Goal: Communication & Community: Answer question/provide support

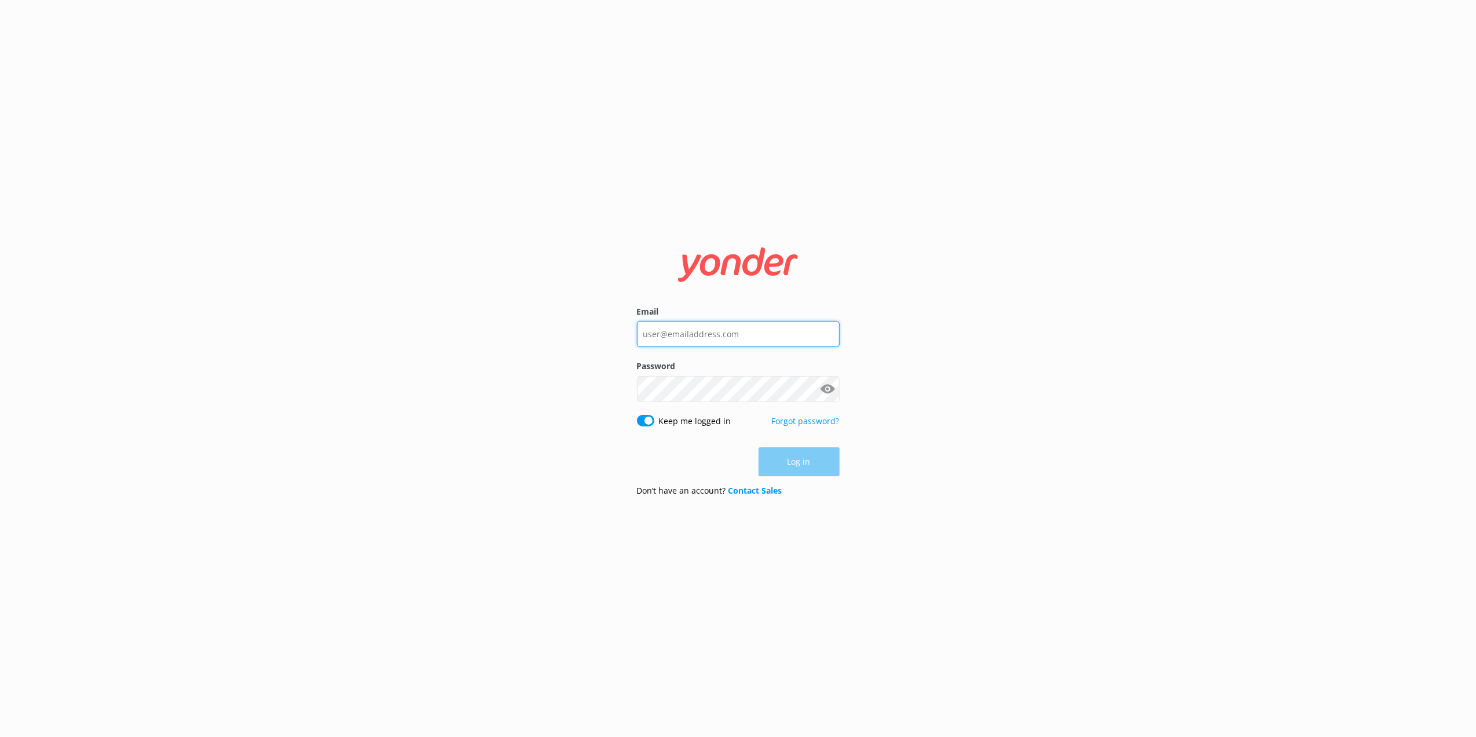
type input "[EMAIL_ADDRESS][DOMAIN_NAME]"
click at [798, 466] on div "Log in" at bounding box center [738, 461] width 203 height 29
click at [795, 462] on button "Log in" at bounding box center [799, 462] width 81 height 29
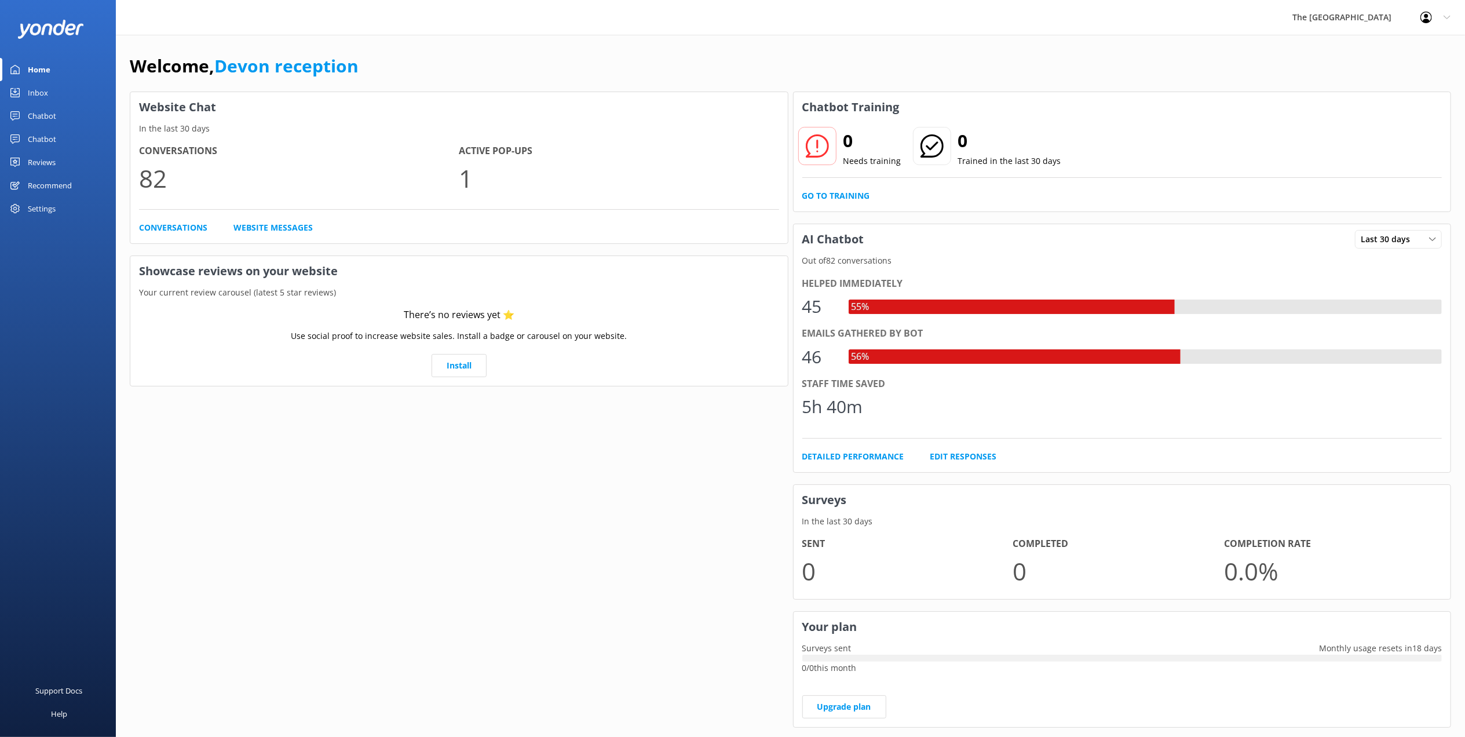
click at [47, 90] on div "Inbox" at bounding box center [38, 92] width 20 height 23
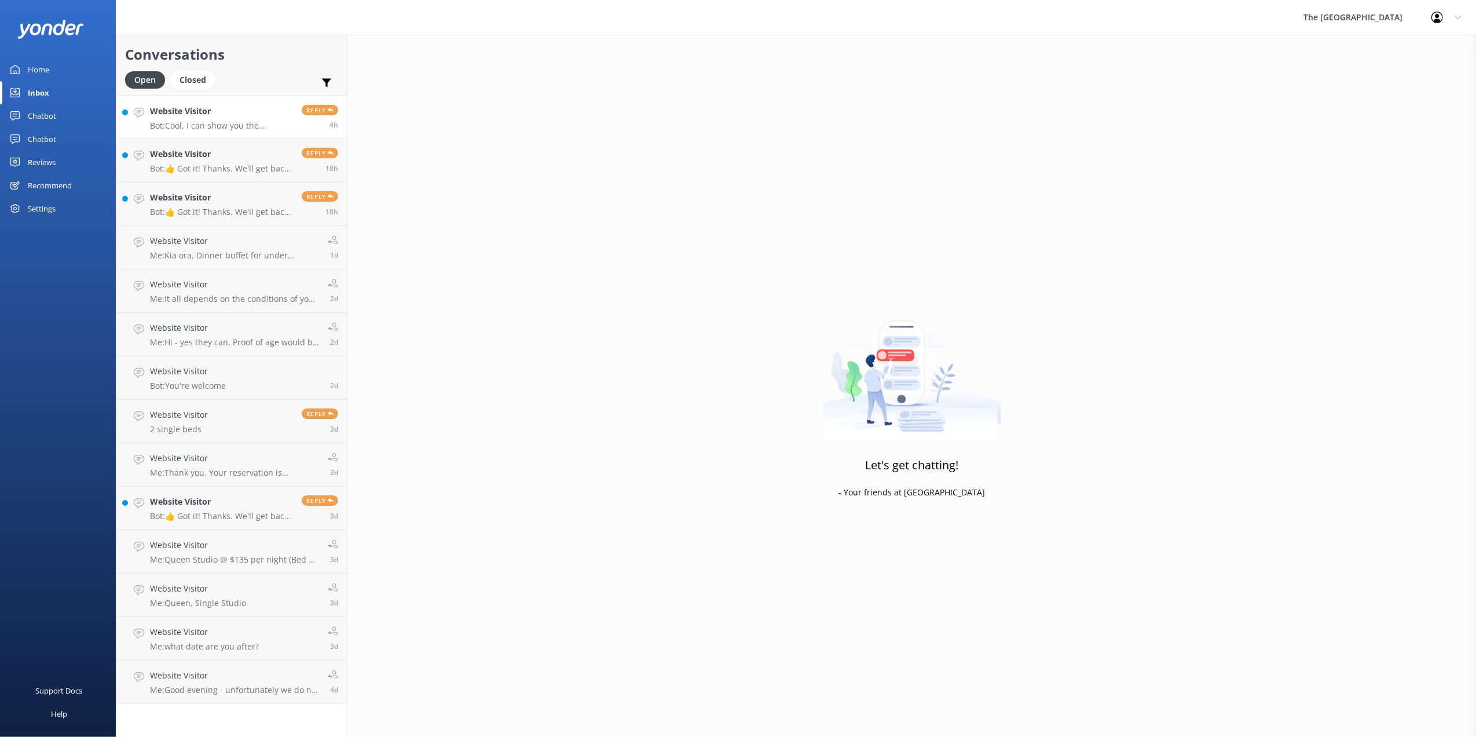
click at [211, 133] on link "Website Visitor Bot: Cool, I can show you the following: Reply 4h" at bounding box center [231, 117] width 230 height 43
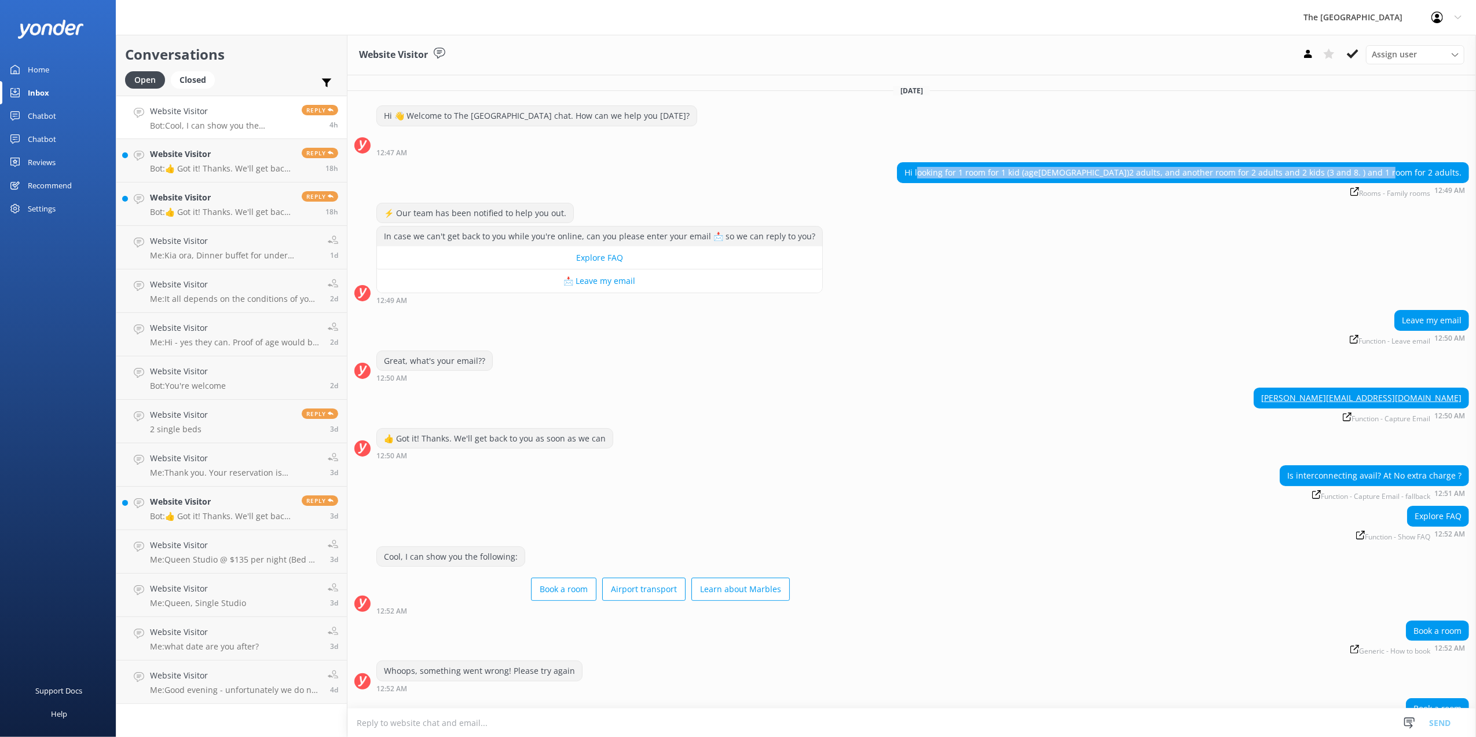
drag, startPoint x: 1000, startPoint y: 168, endPoint x: 1447, endPoint y: 170, distance: 447.1
click at [1447, 170] on div "Hi looking for 1 room for 1 kid (age[DEMOGRAPHIC_DATA])2 adults, and another ro…" at bounding box center [1183, 173] width 571 height 20
click at [1046, 345] on div "Leave my email Function - Leave email 12:50 AM" at bounding box center [911, 330] width 1129 height 41
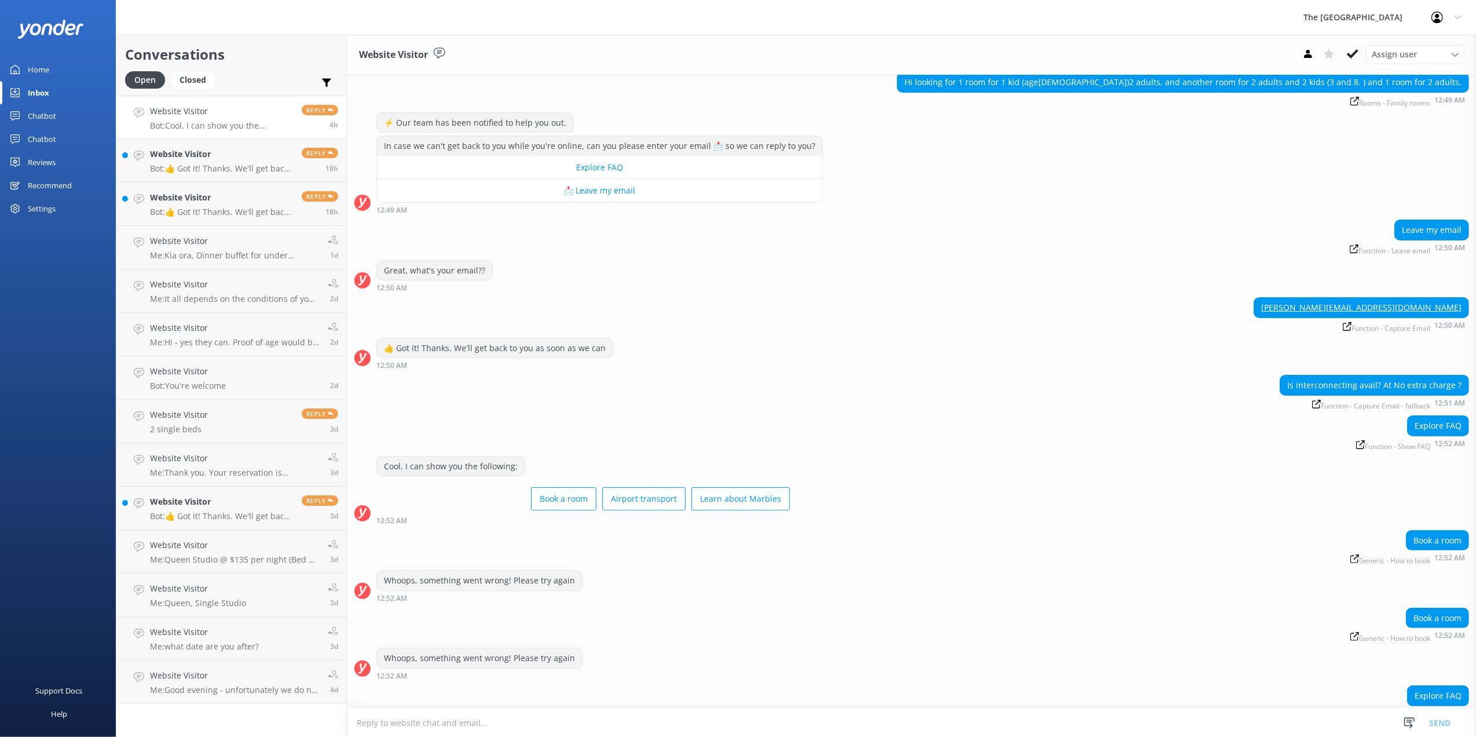
scroll to position [184, 0]
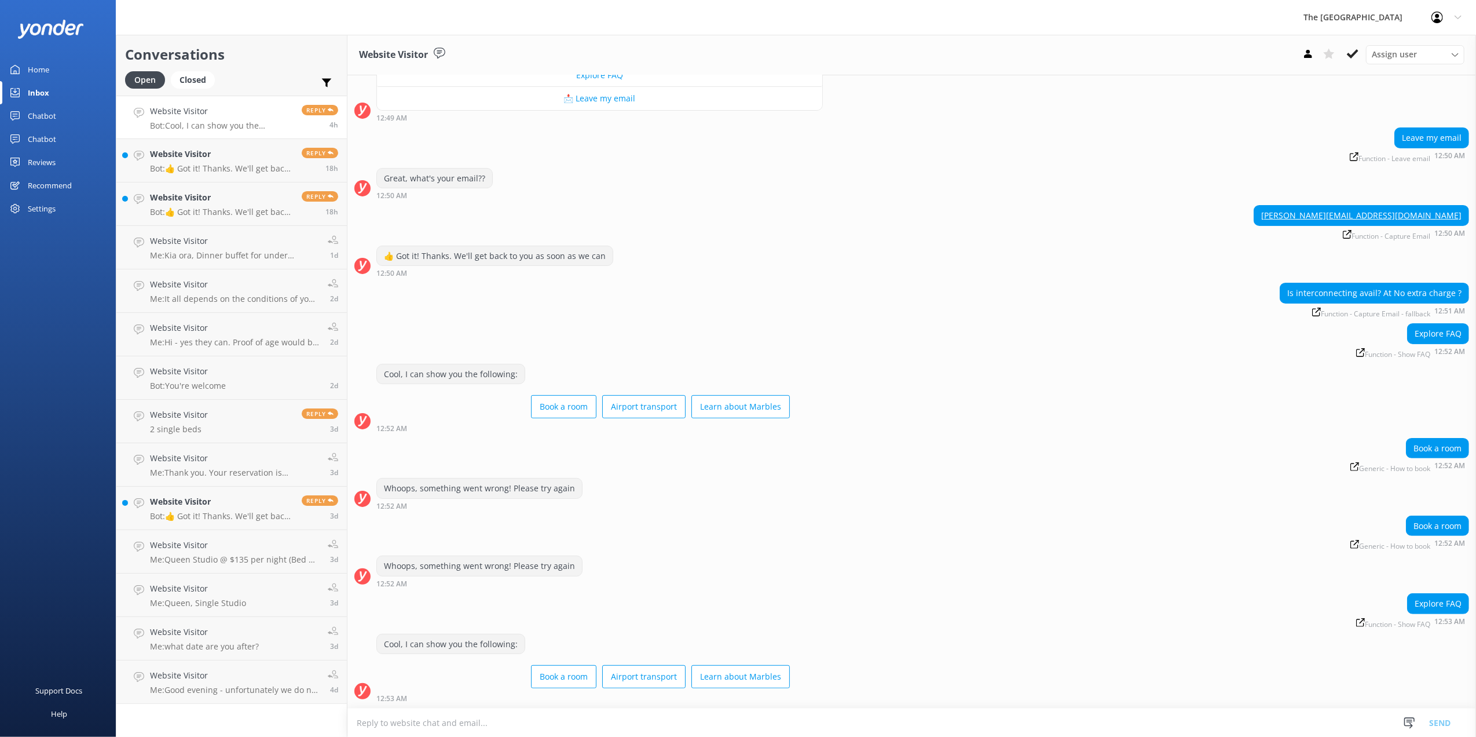
drag, startPoint x: 841, startPoint y: 713, endPoint x: 833, endPoint y: 723, distance: 12.3
click at [840, 714] on textarea at bounding box center [911, 722] width 1129 height 28
type textarea "G"
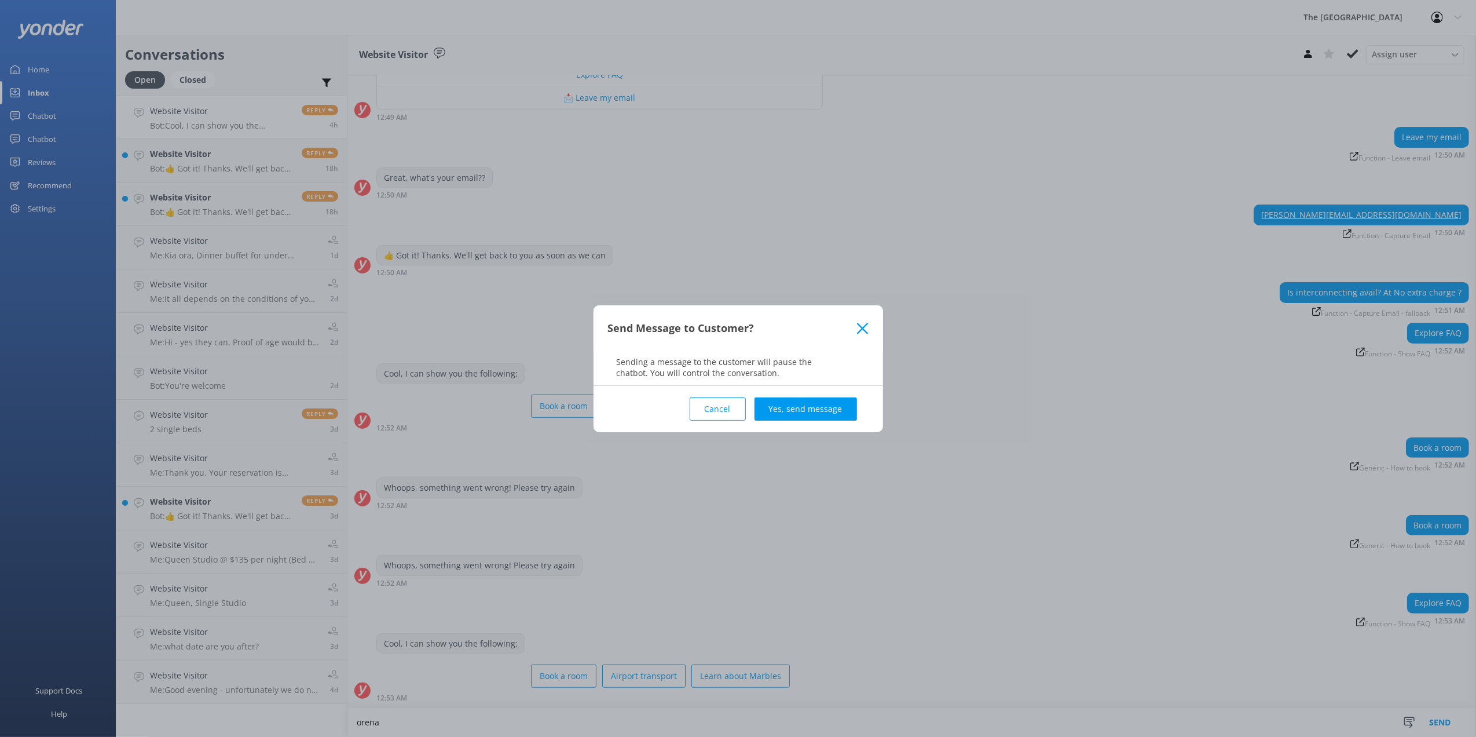
click at [859, 328] on icon at bounding box center [862, 329] width 11 height 12
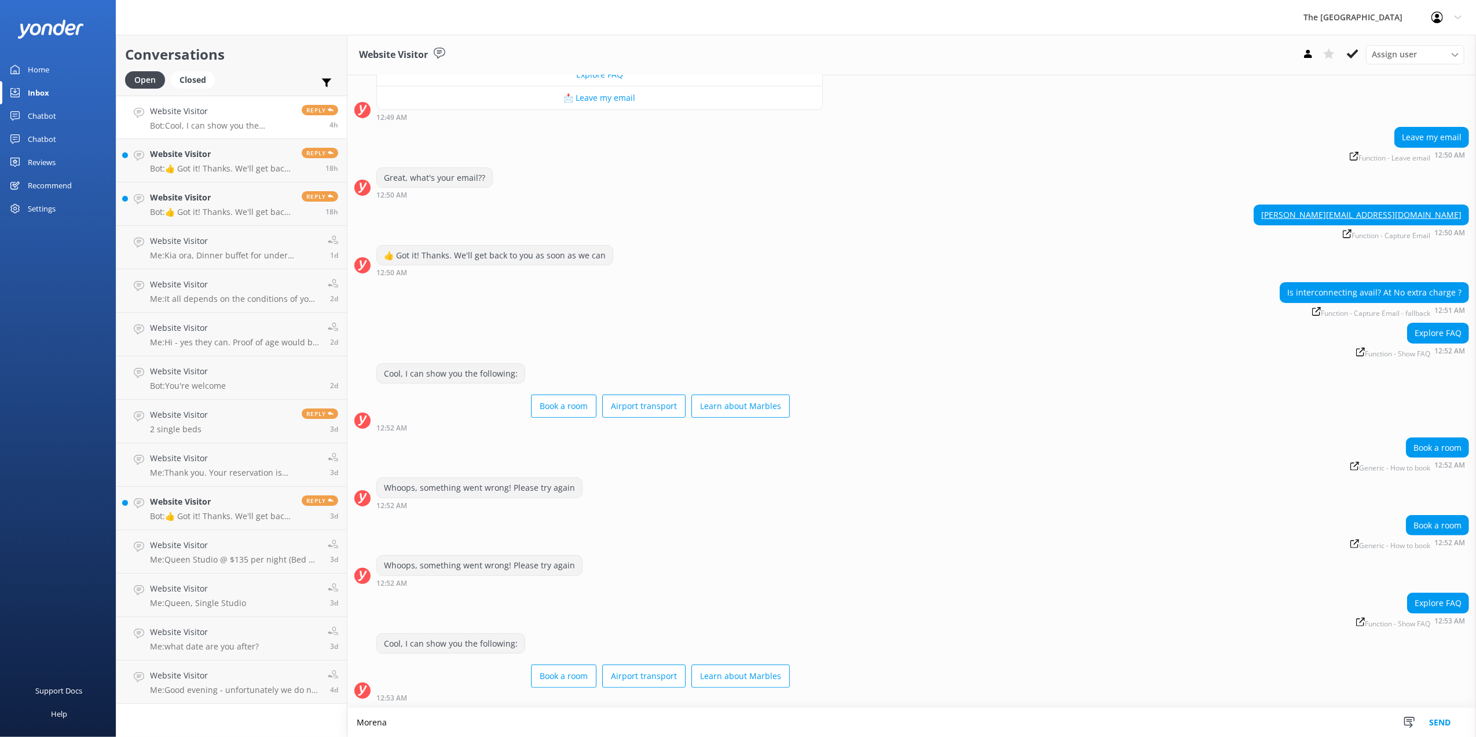
click at [397, 721] on textarea "Morena" at bounding box center [911, 722] width 1129 height 29
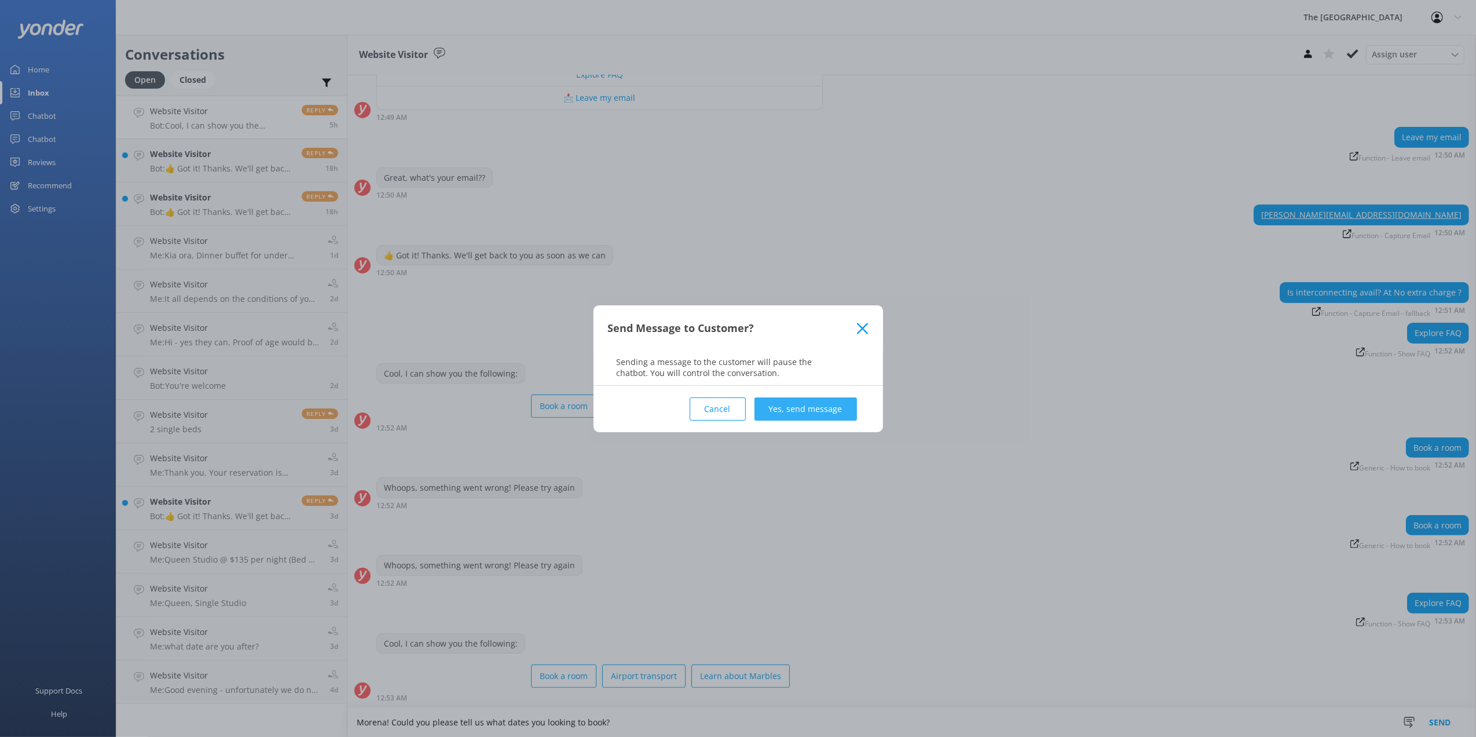
type textarea "Morena! Could you please tell us what dates you looking to book?"
click at [793, 412] on button "Yes, send message" at bounding box center [806, 408] width 103 height 23
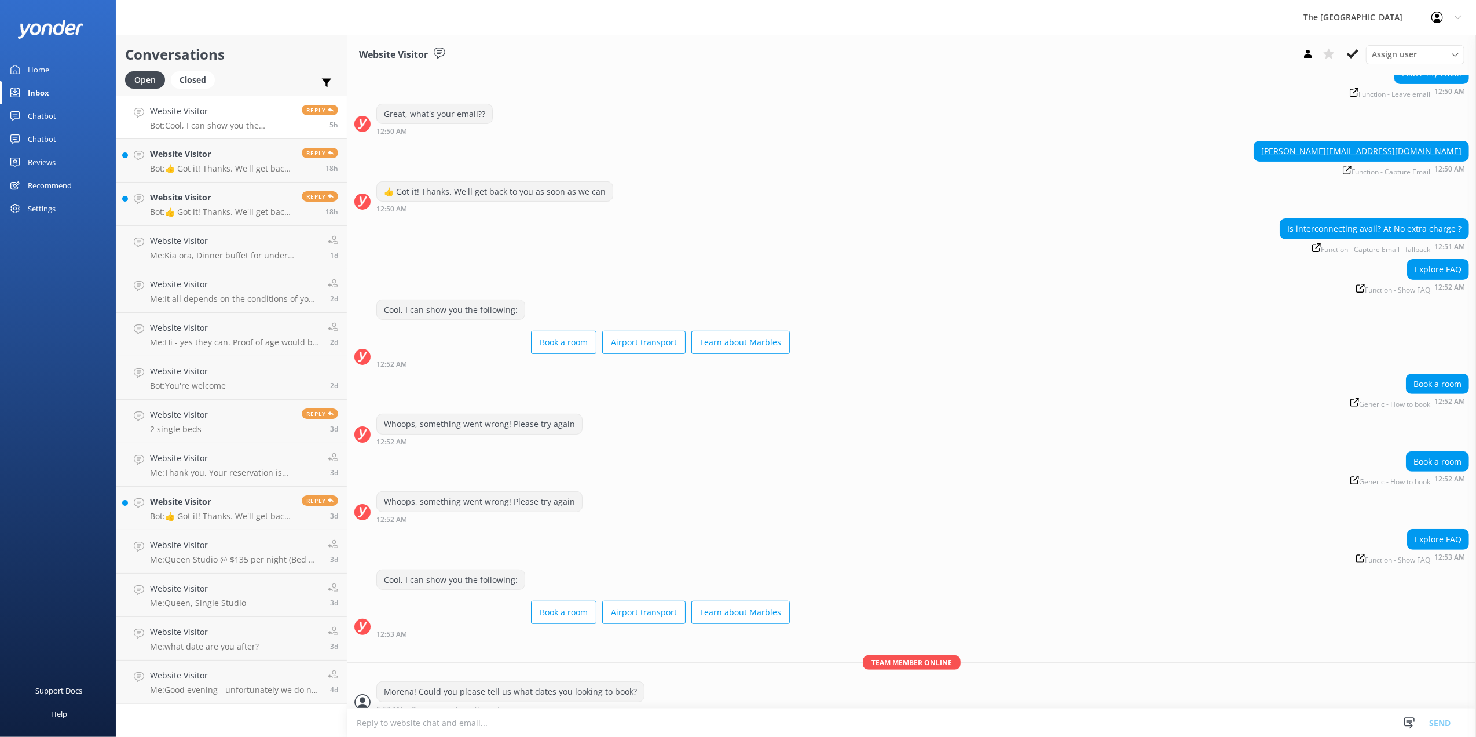
scroll to position [259, 0]
